Goal: Contribute content

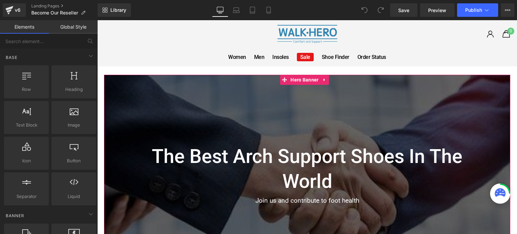
click at [253, 99] on div at bounding box center [307, 171] width 406 height 192
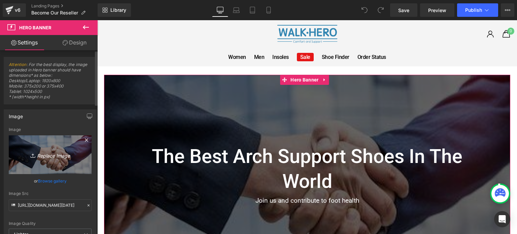
click at [49, 153] on icon "Replace Image" at bounding box center [50, 154] width 54 height 8
type input "C:\fakepath\pexels-fauxels-3184639.jpg"
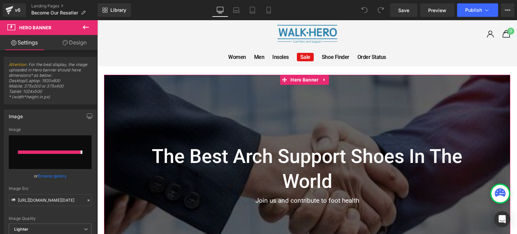
type input "[URL][DOMAIN_NAME]"
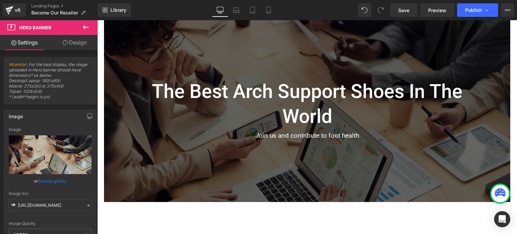
scroll to position [67, 0]
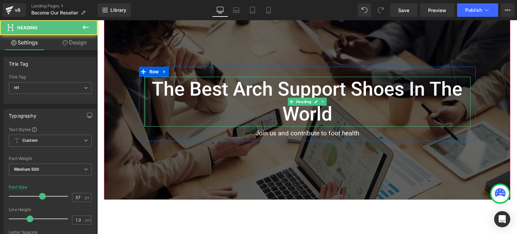
drag, startPoint x: 142, startPoint y: 99, endPoint x: 136, endPoint y: 99, distance: 5.7
click at [139, 99] on div "The best arch support shoes in the world Heading Join us and contribute to foot…" at bounding box center [307, 104] width 337 height 74
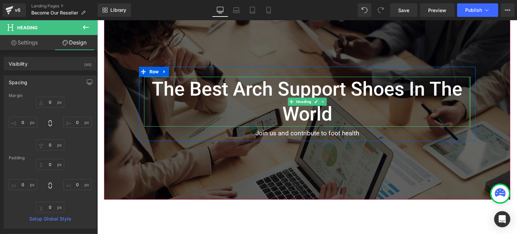
type input "0px"
drag, startPoint x: 466, startPoint y: 99, endPoint x: 473, endPoint y: 100, distance: 6.4
click at [473, 100] on div "The best arch support shoes in the world Heading Join us and contribute to foot…" at bounding box center [307, 104] width 337 height 74
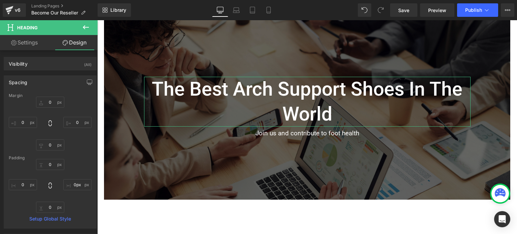
click at [35, 45] on link "Settings" at bounding box center [24, 42] width 49 height 15
type input "100"
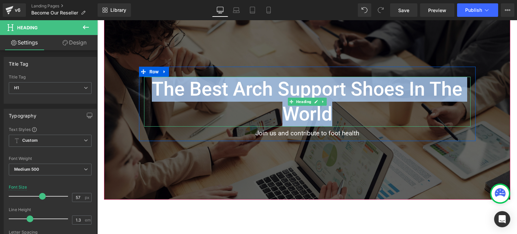
drag, startPoint x: 328, startPoint y: 113, endPoint x: 153, endPoint y: 86, distance: 177.5
click at [153, 86] on h1 "The best arch support shoes in the world" at bounding box center [307, 102] width 327 height 50
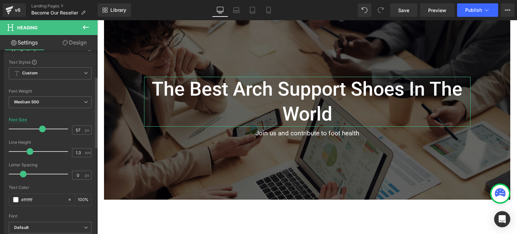
click at [40, 129] on span at bounding box center [42, 129] width 7 height 7
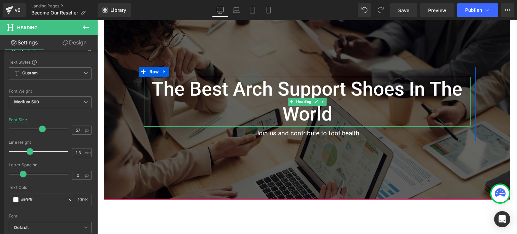
click at [336, 115] on h1 "The best arch support shoes in the world" at bounding box center [307, 102] width 327 height 50
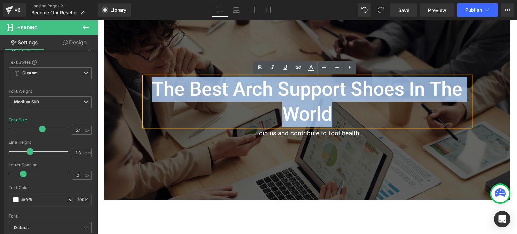
drag, startPoint x: 334, startPoint y: 115, endPoint x: 151, endPoint y: 94, distance: 184.4
click at [151, 94] on h1 "The best arch support shoes in the world" at bounding box center [307, 102] width 327 height 50
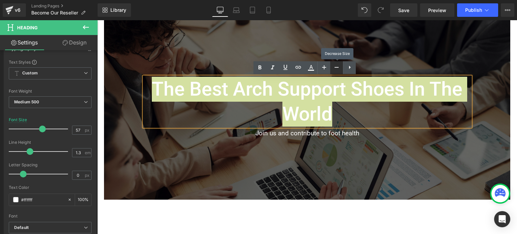
click at [337, 68] on icon at bounding box center [337, 67] width 8 height 8
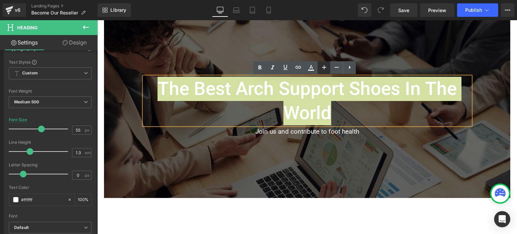
click at [329, 67] on link at bounding box center [323, 67] width 13 height 13
type input "57"
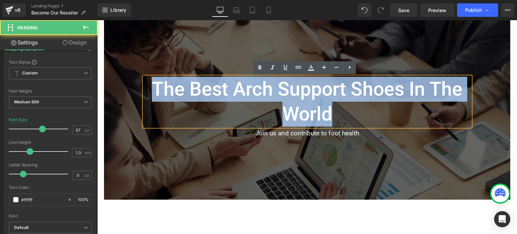
click at [239, 102] on h1 "The best arch support shoes in the world" at bounding box center [307, 102] width 327 height 50
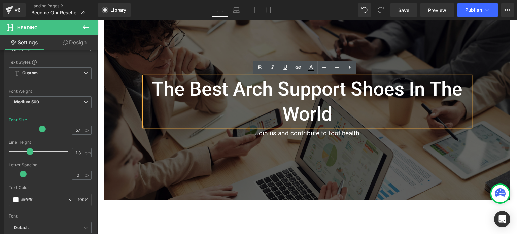
click at [175, 105] on h1 "The best arch support shoes in the world" at bounding box center [307, 102] width 327 height 50
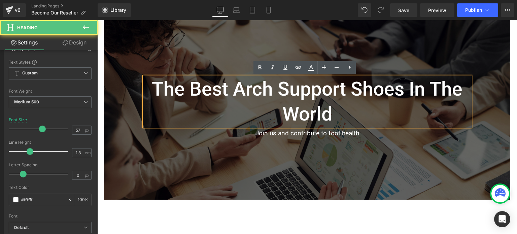
click at [144, 121] on h1 "The best arch support shoes in the world" at bounding box center [307, 102] width 327 height 50
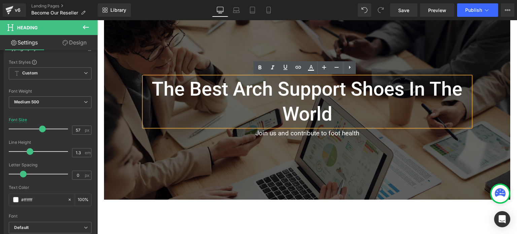
click at [462, 141] on div at bounding box center [307, 103] width 406 height 192
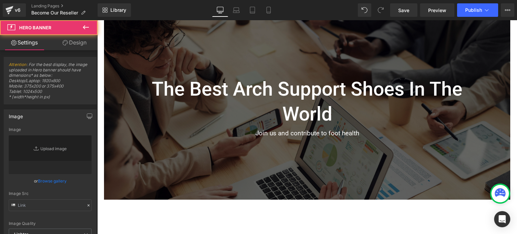
type input "[URL][DOMAIN_NAME]"
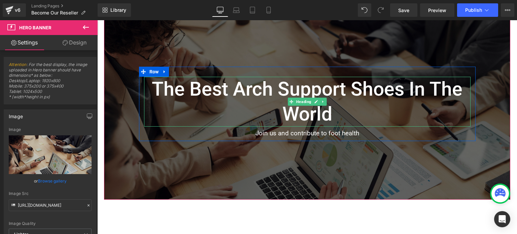
click at [453, 113] on h1 "The best arch support shoes in the world" at bounding box center [307, 102] width 327 height 50
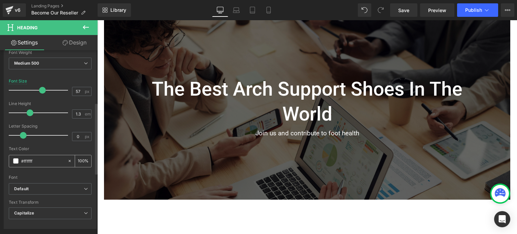
scroll to position [135, 0]
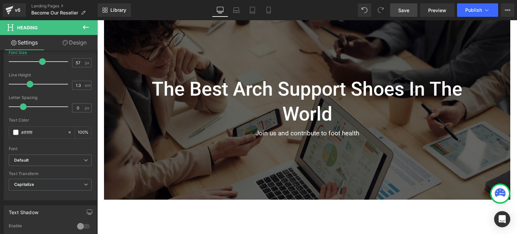
click at [411, 12] on link "Save" at bounding box center [403, 9] width 27 height 13
click at [464, 8] on button "Publish" at bounding box center [477, 9] width 41 height 13
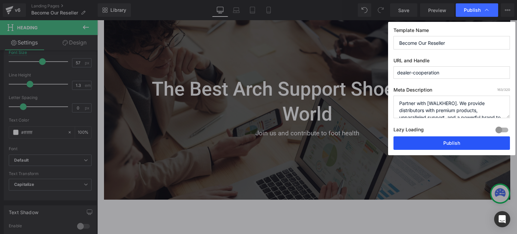
click at [457, 141] on button "Publish" at bounding box center [452, 142] width 116 height 13
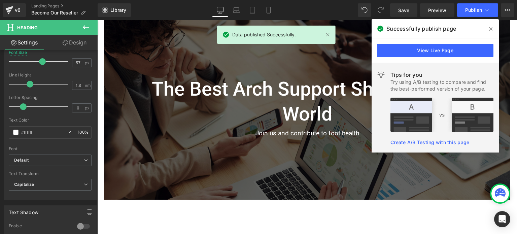
click at [490, 28] on icon at bounding box center [490, 28] width 3 height 5
